Goal: Task Accomplishment & Management: Manage account settings

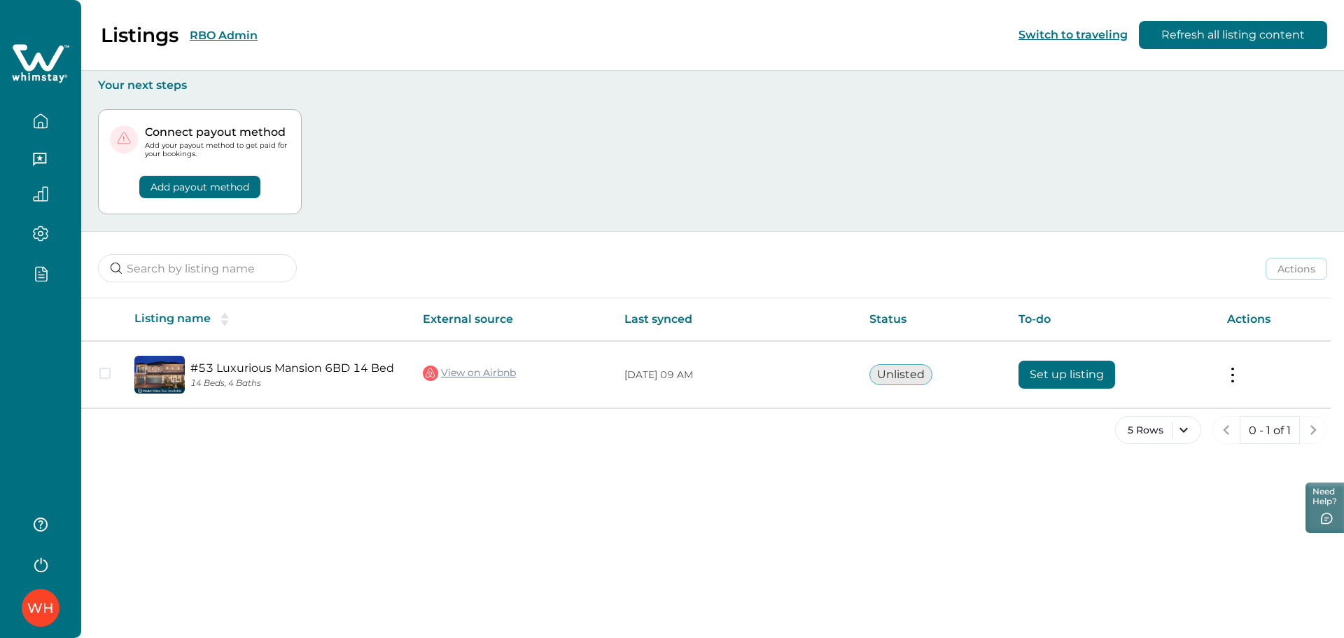
click at [44, 408] on div "WH" at bounding box center [40, 319] width 81 height 638
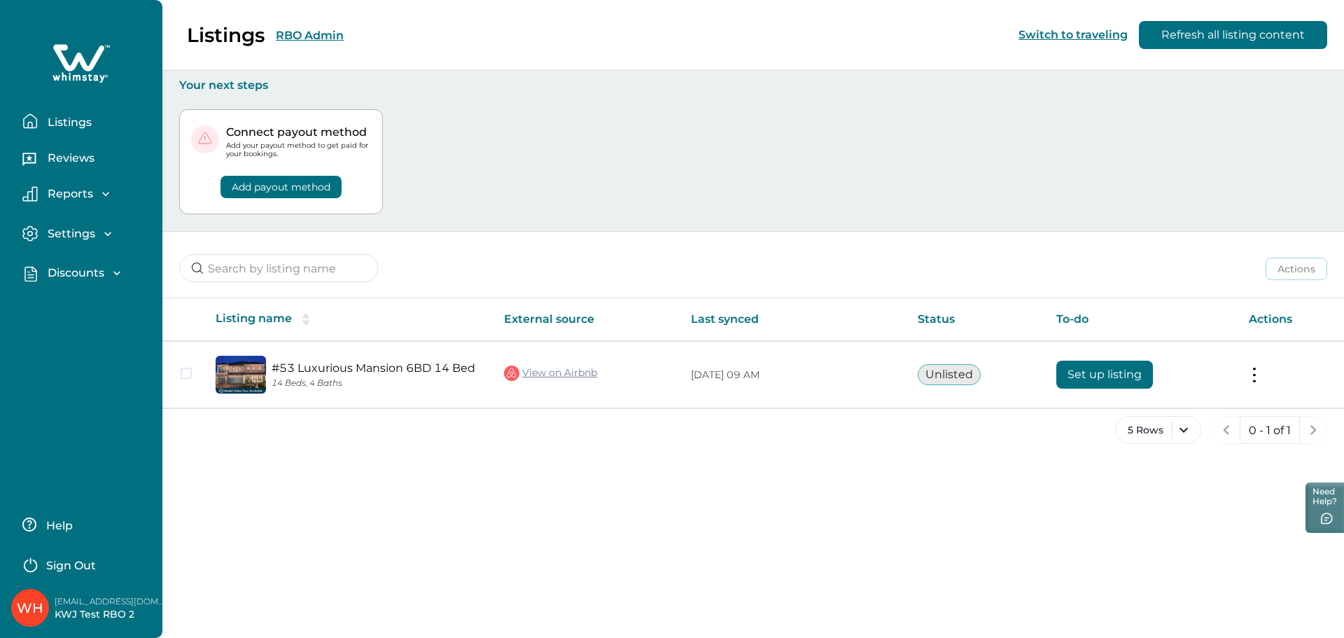
click at [91, 601] on p "[EMAIL_ADDRESS][DOMAIN_NAME]" at bounding box center [111, 601] width 112 height 14
copy p "[EMAIL_ADDRESS][DOMAIN_NAME]"
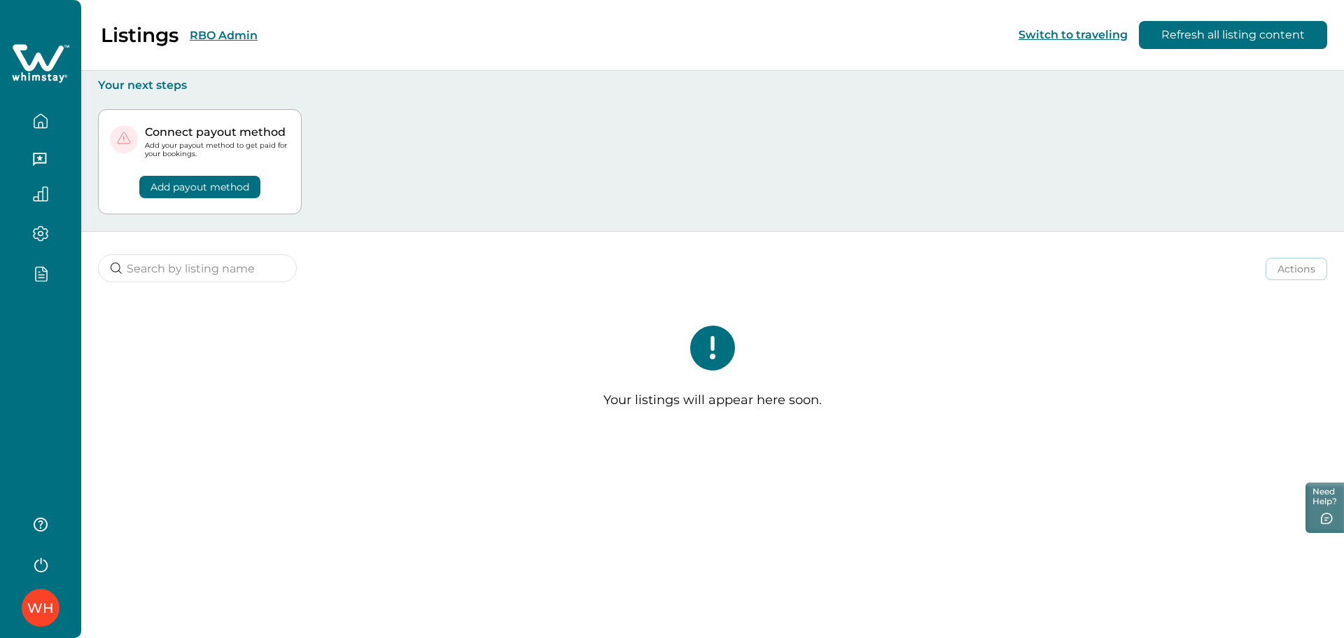
click at [78, 299] on div at bounding box center [40, 152] width 81 height 305
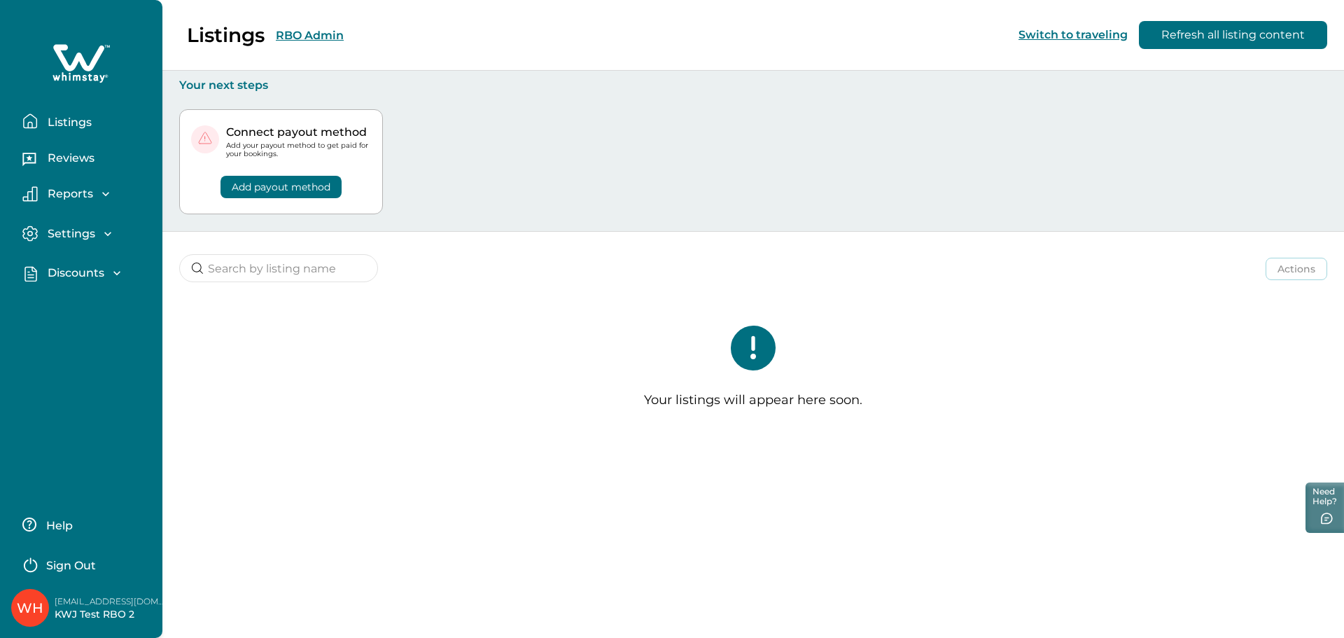
click at [73, 273] on p "Discounts" at bounding box center [73, 273] width 61 height 14
click at [81, 298] on p "Discounts" at bounding box center [73, 304] width 61 height 14
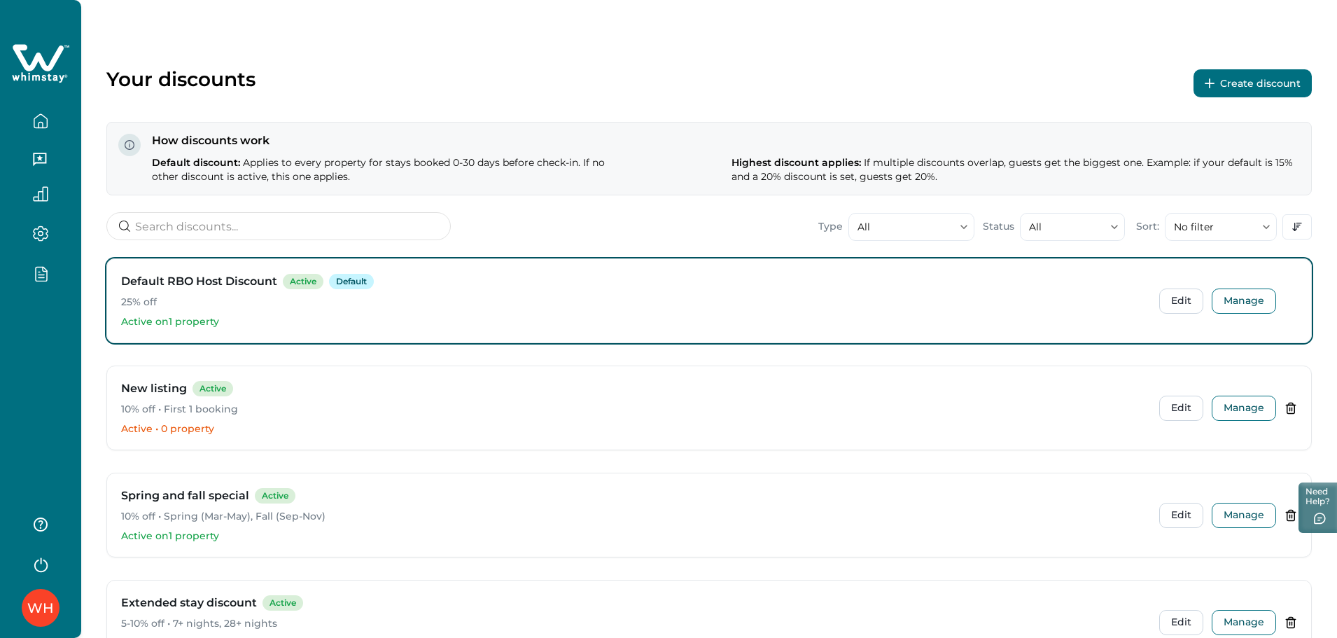
click at [1244, 83] on button "Create discount" at bounding box center [1253, 83] width 118 height 28
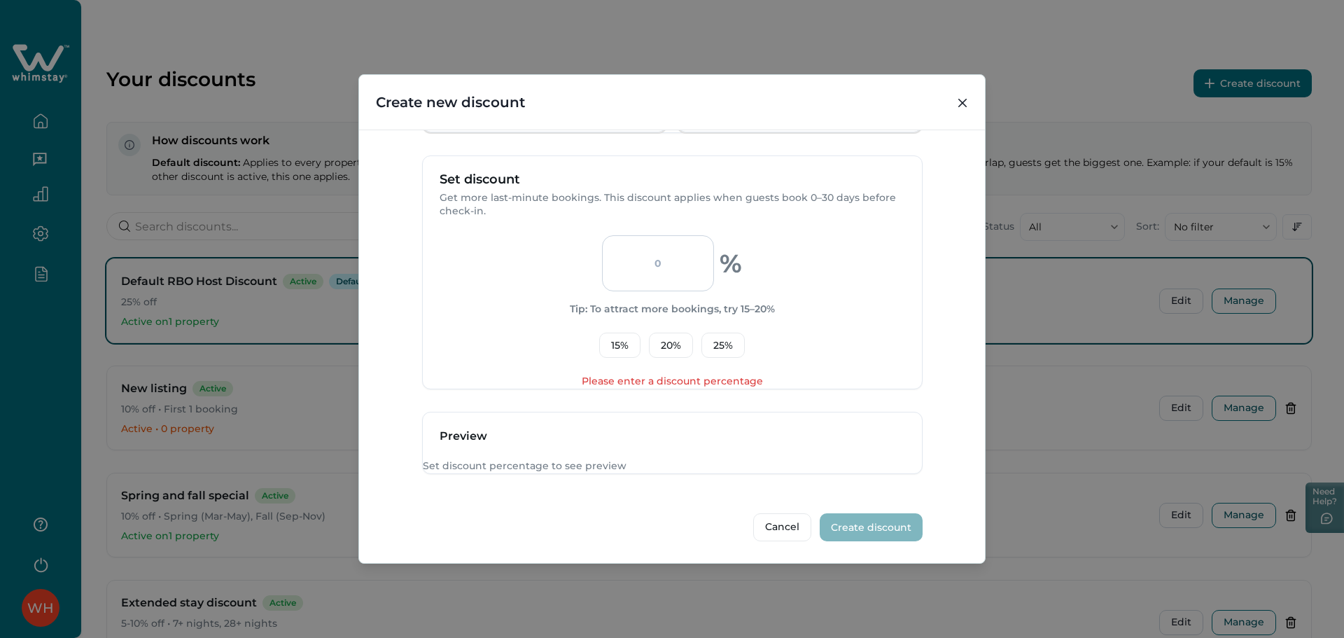
scroll to position [452, 0]
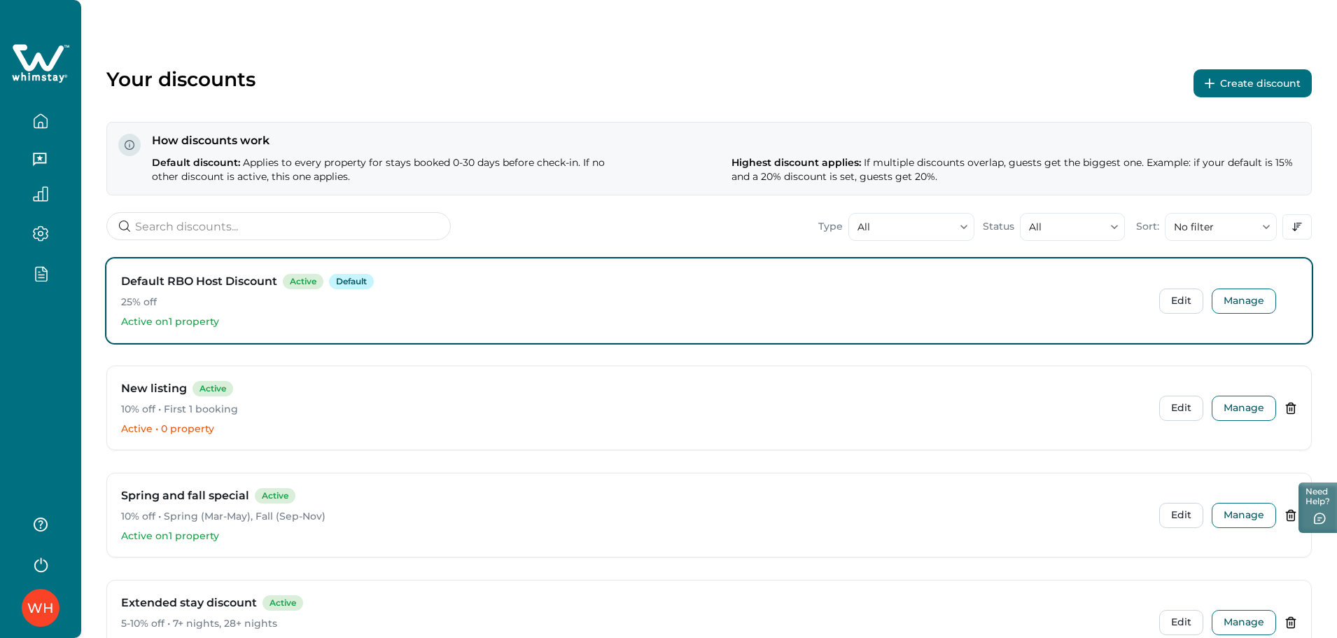
click at [1239, 92] on button "Create discount" at bounding box center [1253, 83] width 118 height 28
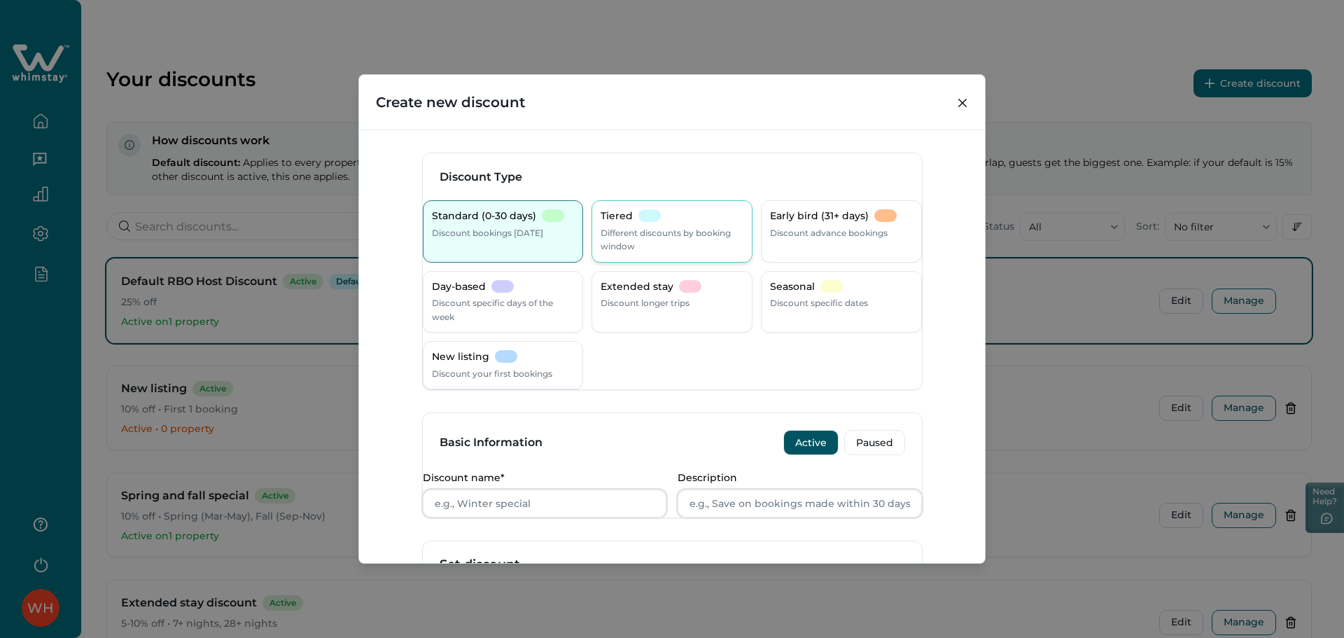
click at [658, 215] on div at bounding box center [649, 215] width 22 height 13
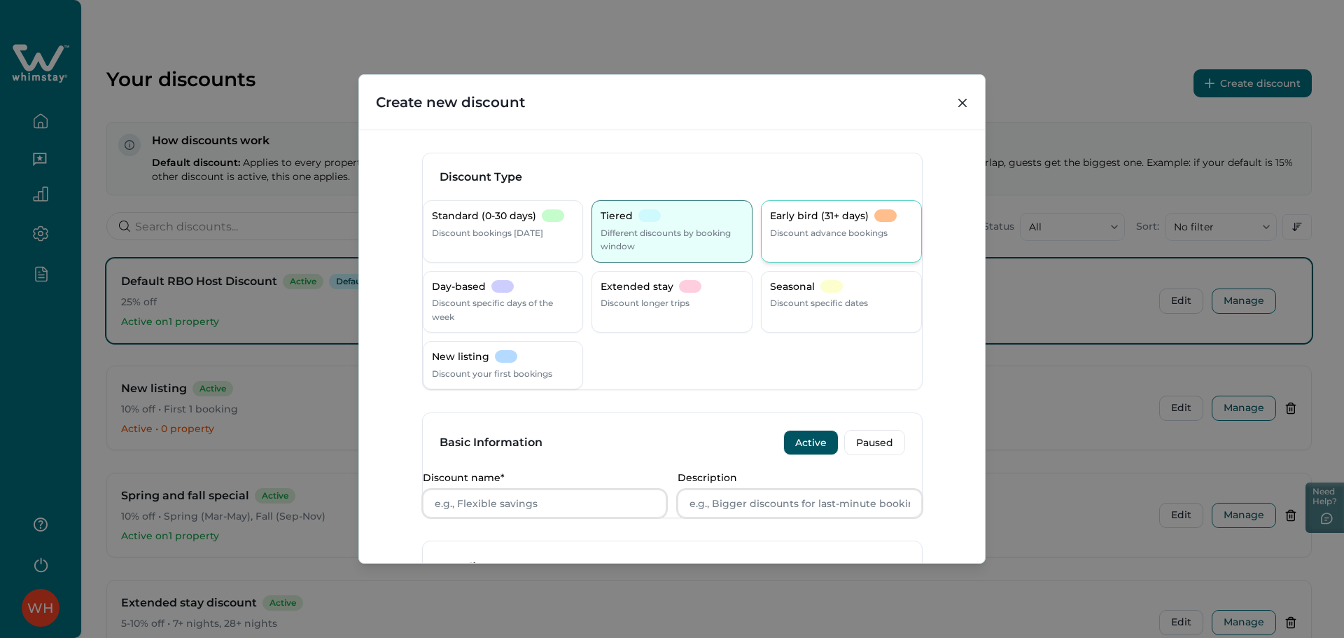
click at [770, 230] on p "Discount advance bookings" at bounding box center [829, 233] width 118 height 14
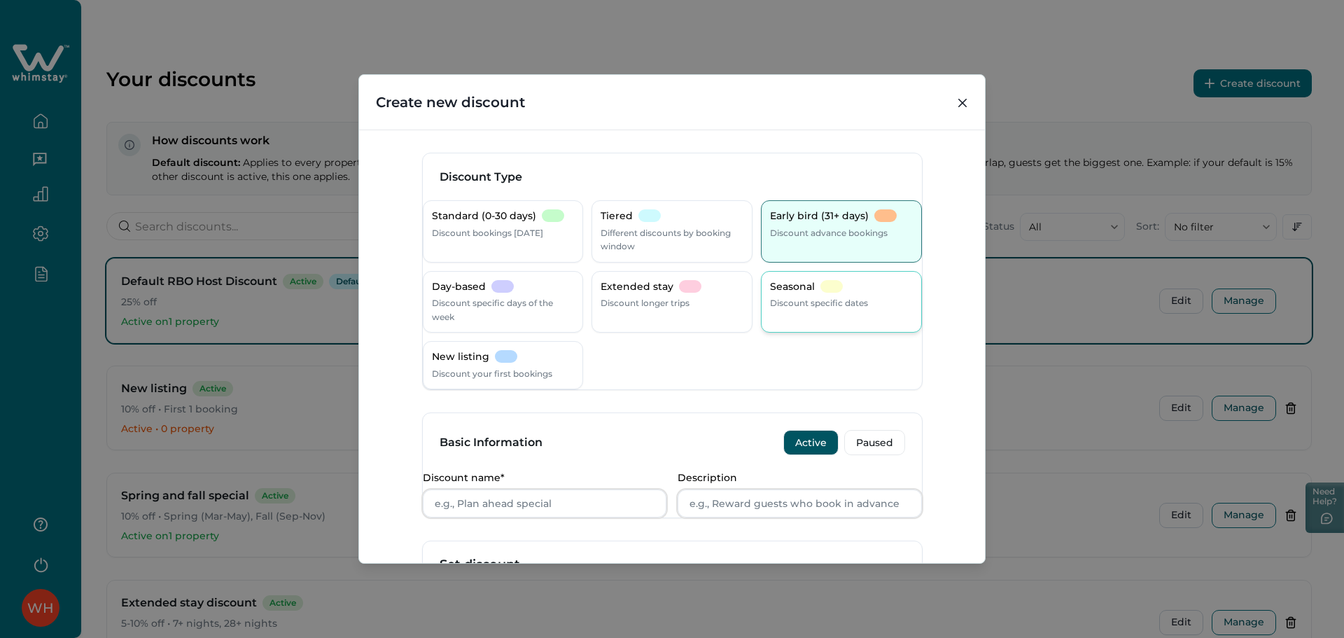
click at [771, 303] on p "Discount specific dates" at bounding box center [819, 303] width 98 height 14
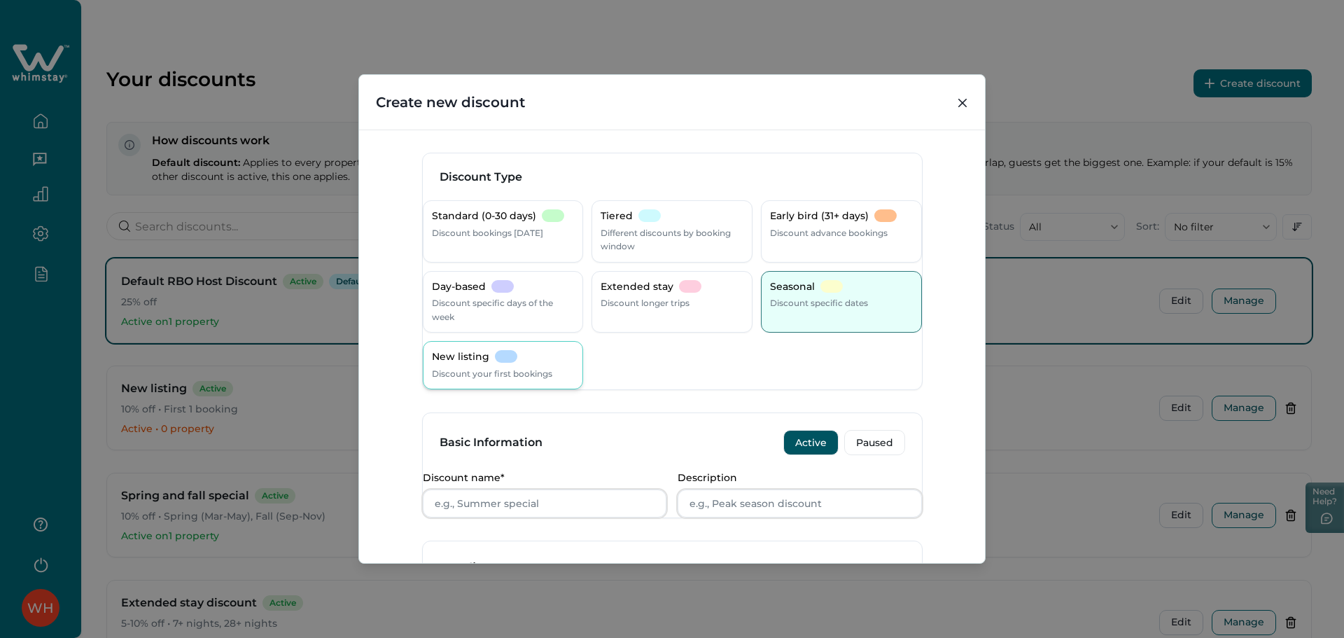
click at [542, 364] on div "New listing Discount your first bookings" at bounding box center [503, 365] width 143 height 30
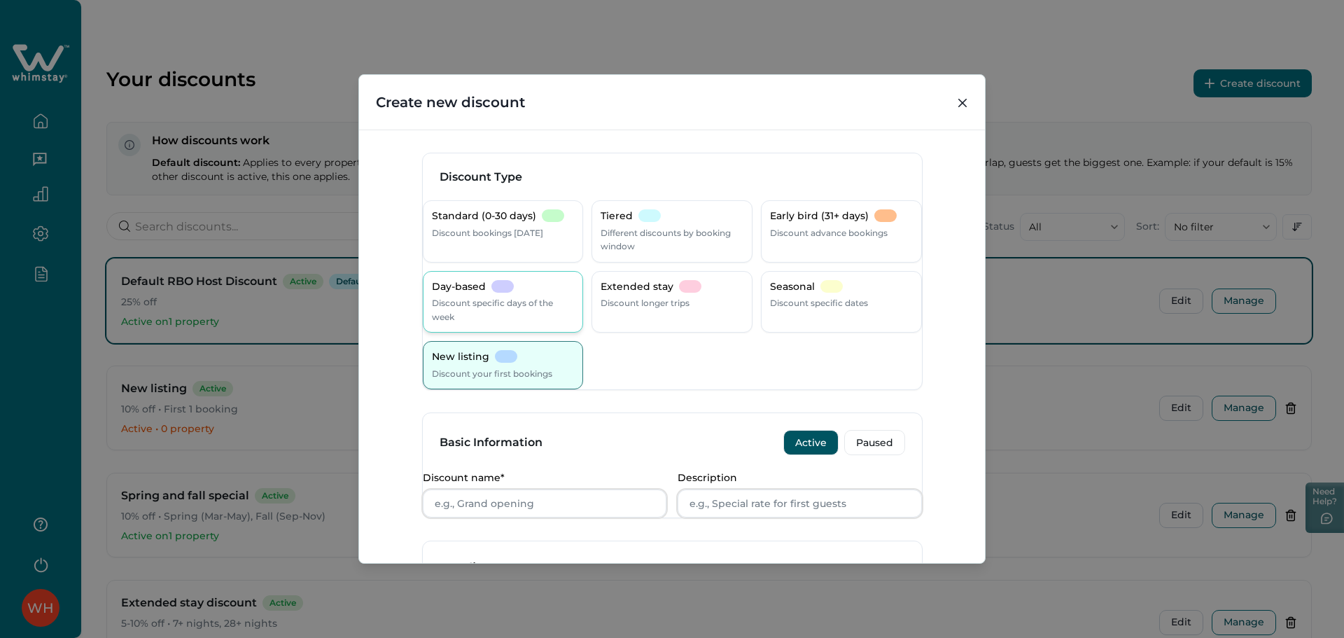
click at [529, 325] on div "Day-based Discount specific days of the week" at bounding box center [503, 302] width 161 height 62
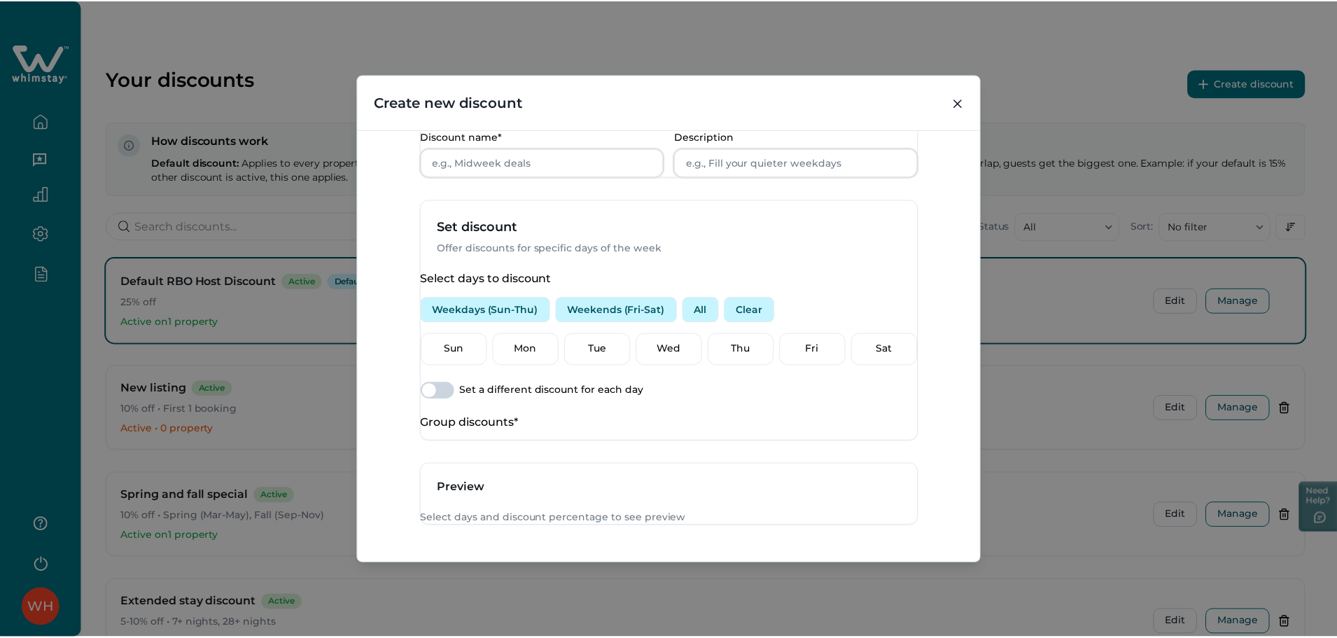
scroll to position [461, 0]
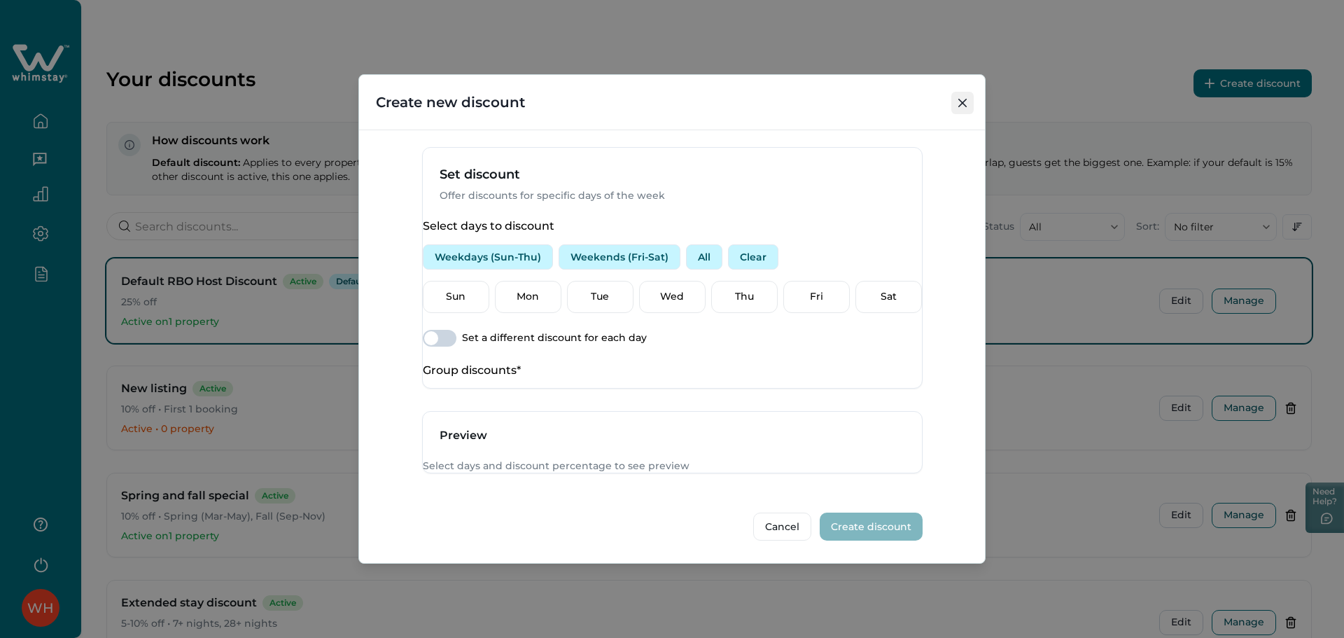
click at [965, 99] on icon "Close" at bounding box center [962, 103] width 8 height 8
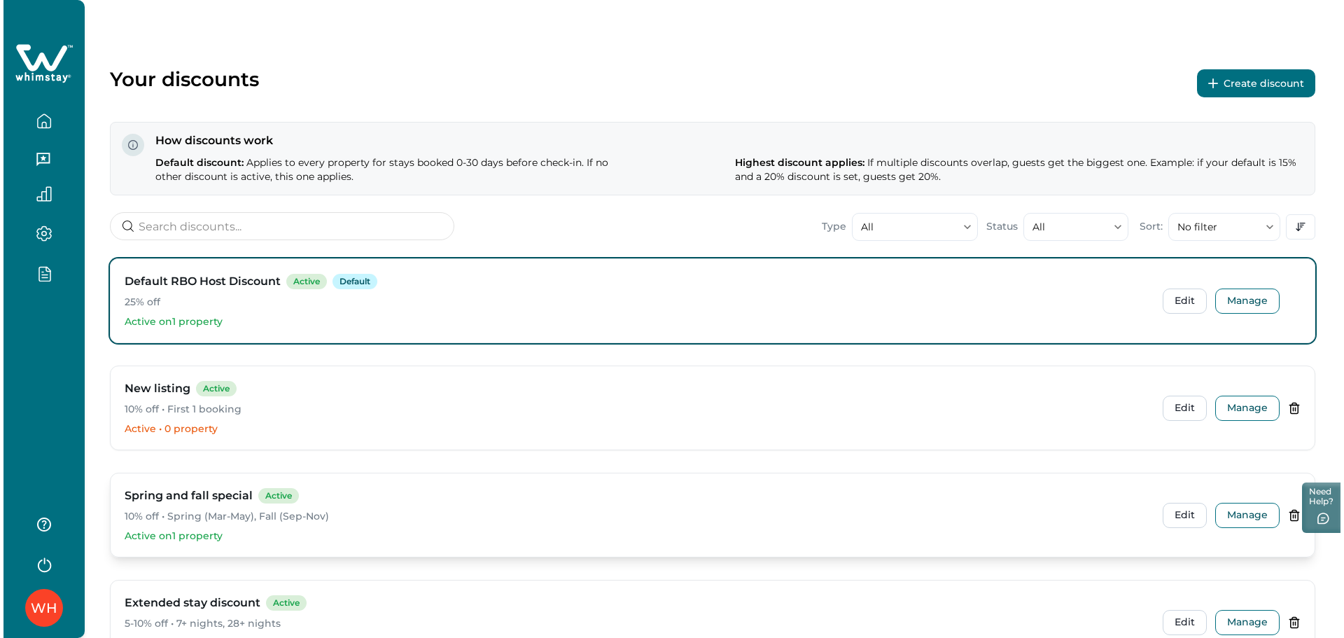
scroll to position [119, 0]
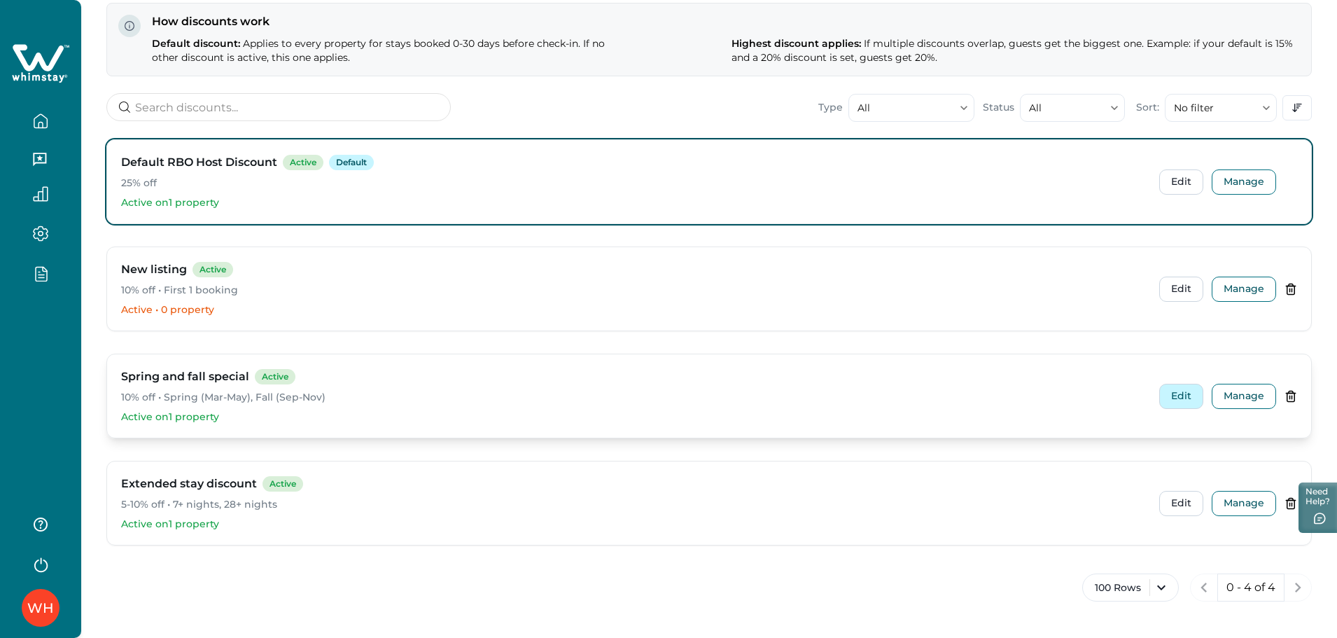
click at [1180, 401] on button "Edit" at bounding box center [1181, 396] width 44 height 25
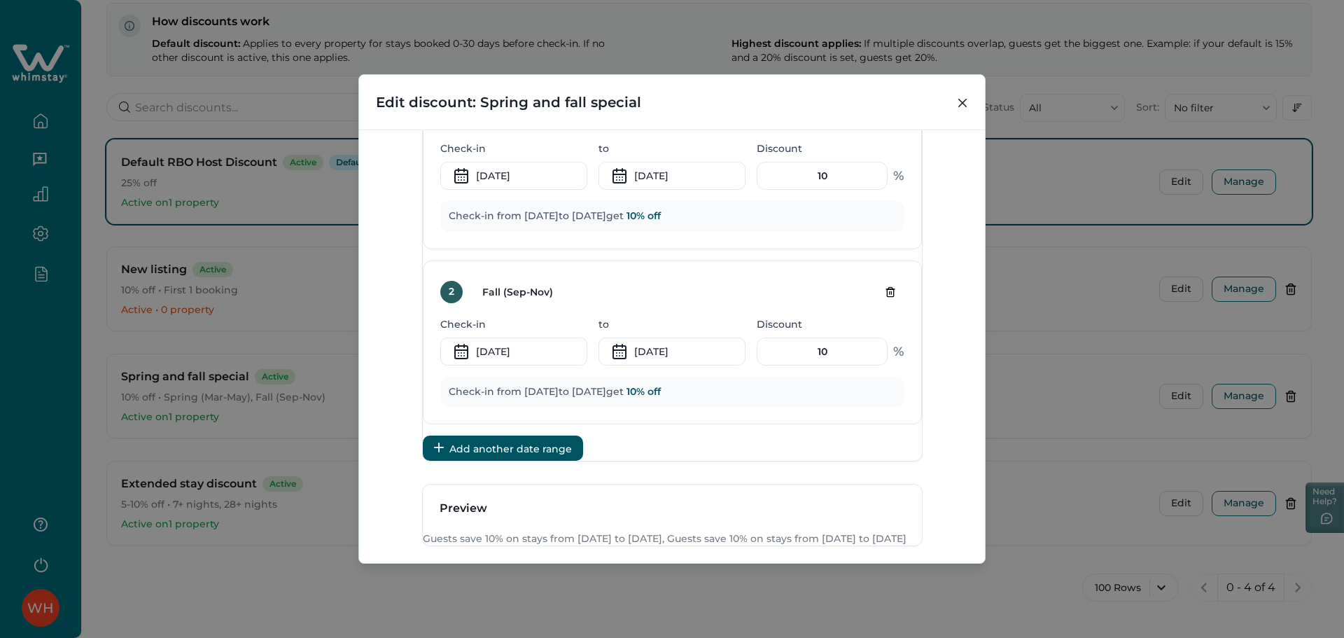
scroll to position [647, 0]
click at [823, 189] on input "10" at bounding box center [822, 175] width 131 height 28
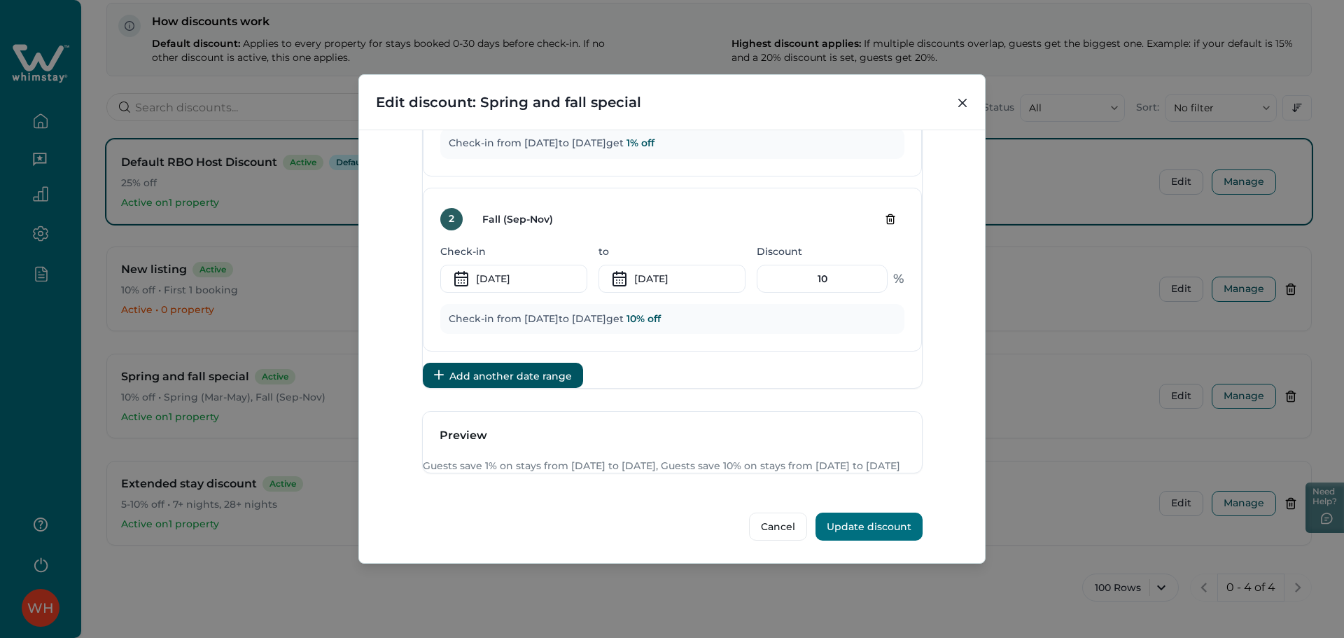
type input "1"
click at [831, 532] on button "Update discount" at bounding box center [869, 526] width 107 height 28
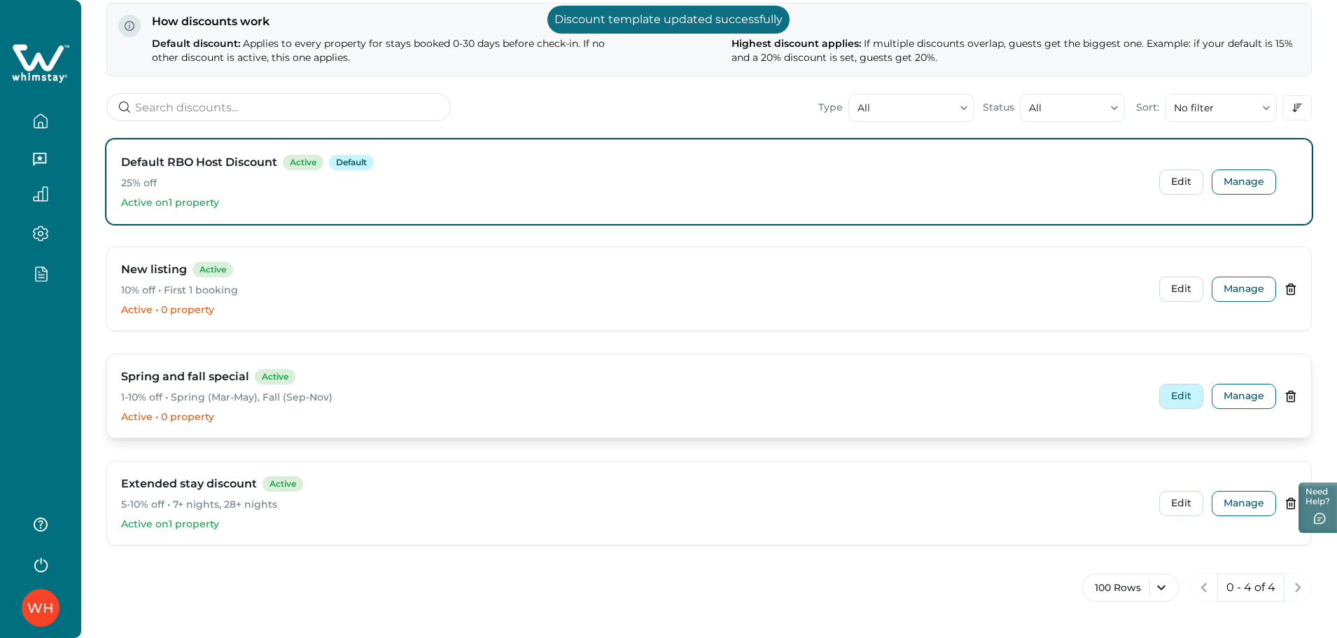
click at [1172, 399] on button "Edit" at bounding box center [1181, 396] width 44 height 25
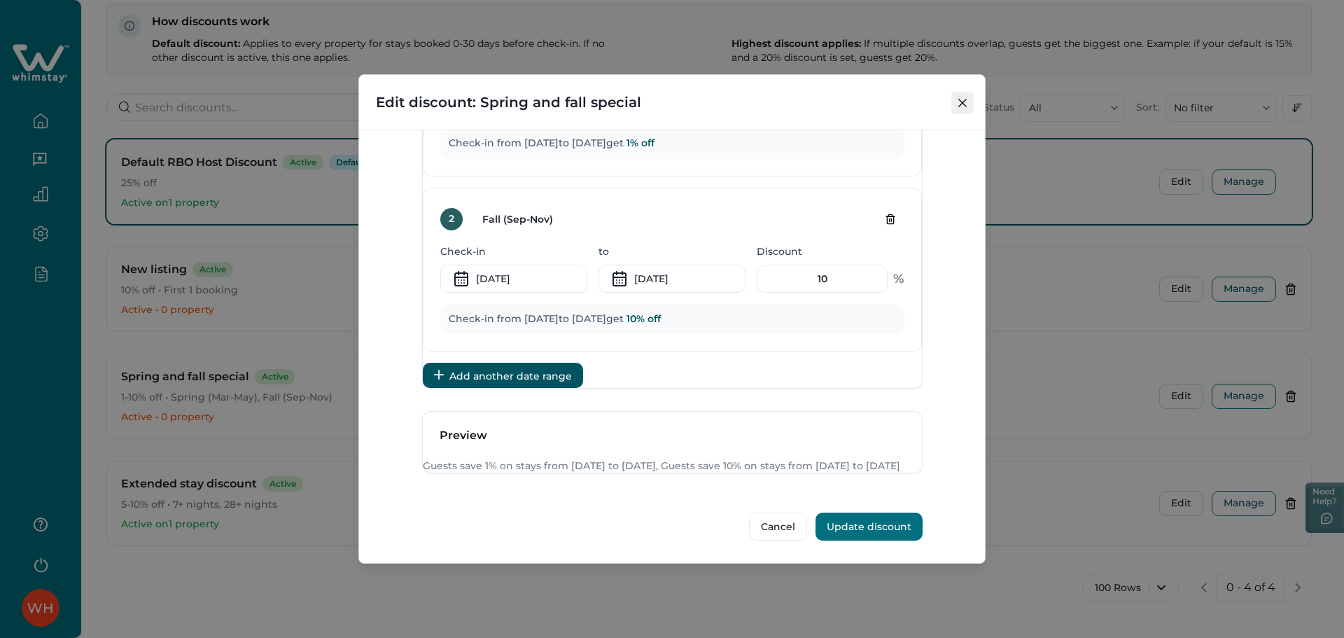
click at [962, 101] on icon "Close" at bounding box center [962, 103] width 8 height 8
